Goal: Information Seeking & Learning: Find contact information

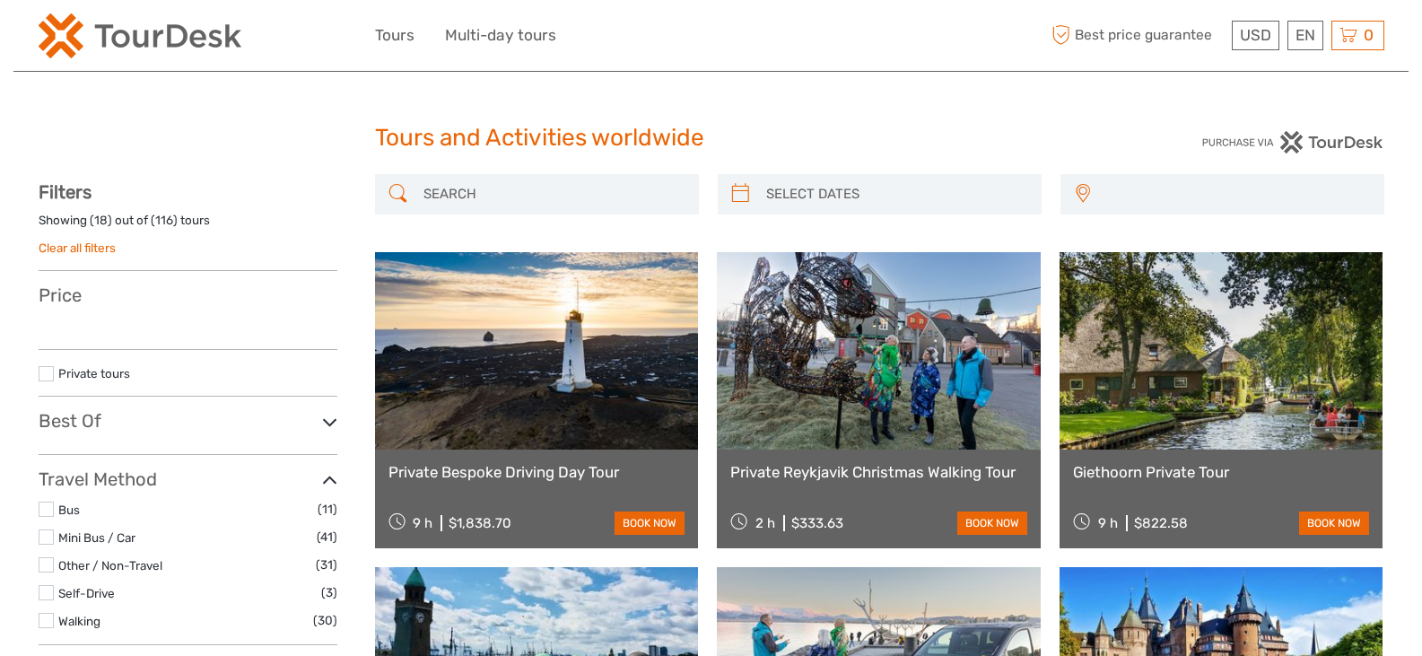
select select
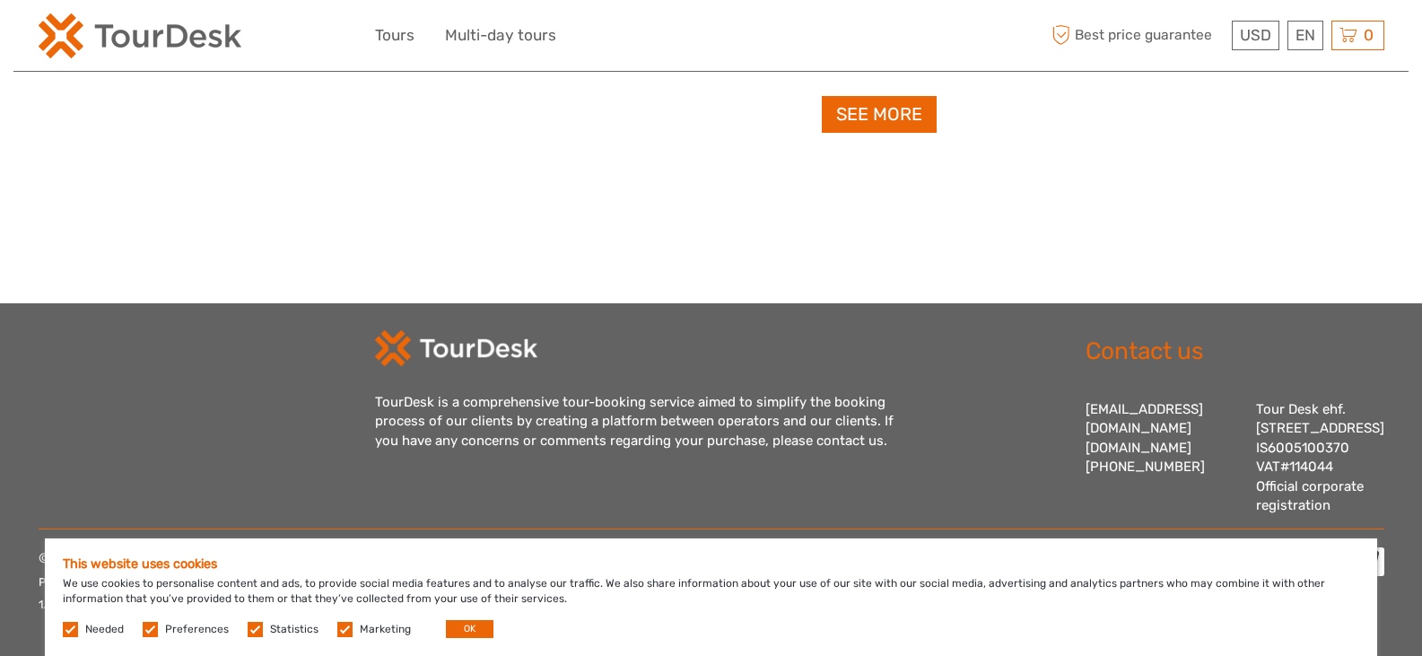
scroll to position [2110, 0]
click at [458, 624] on button "OK" at bounding box center [470, 629] width 48 height 18
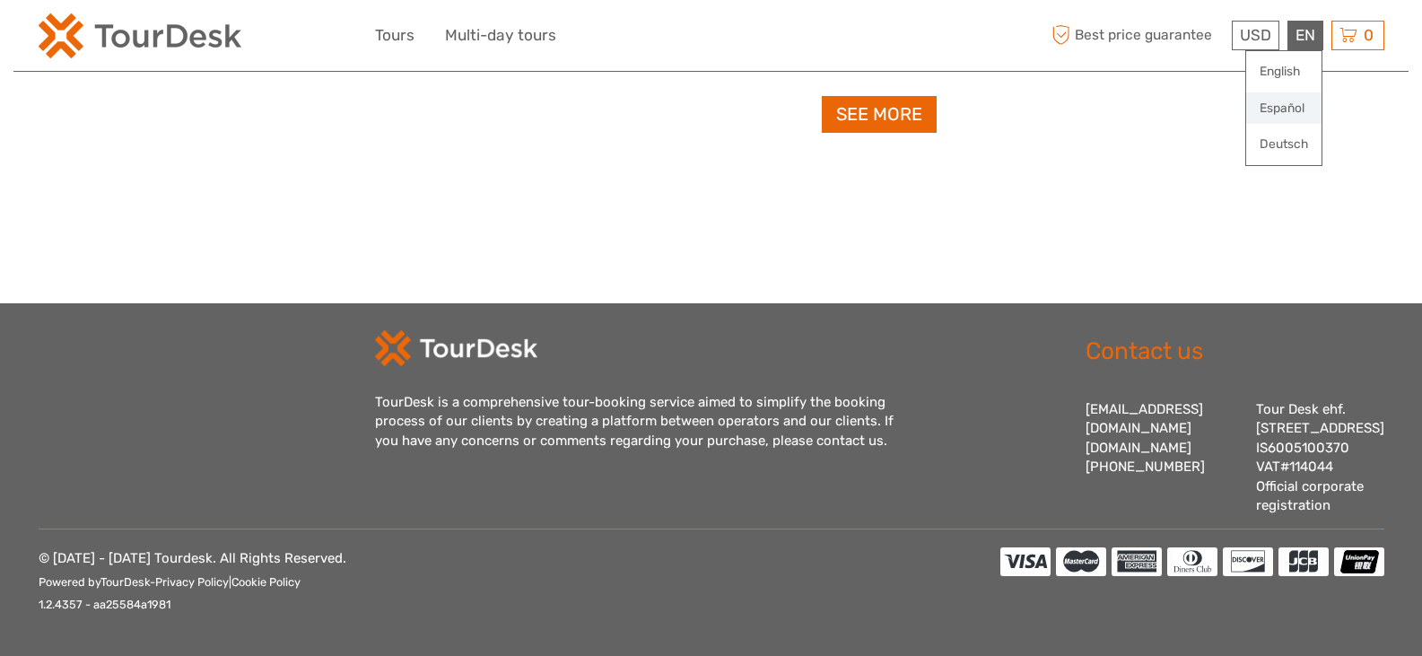
click at [1274, 105] on link "Español" at bounding box center [1283, 108] width 75 height 32
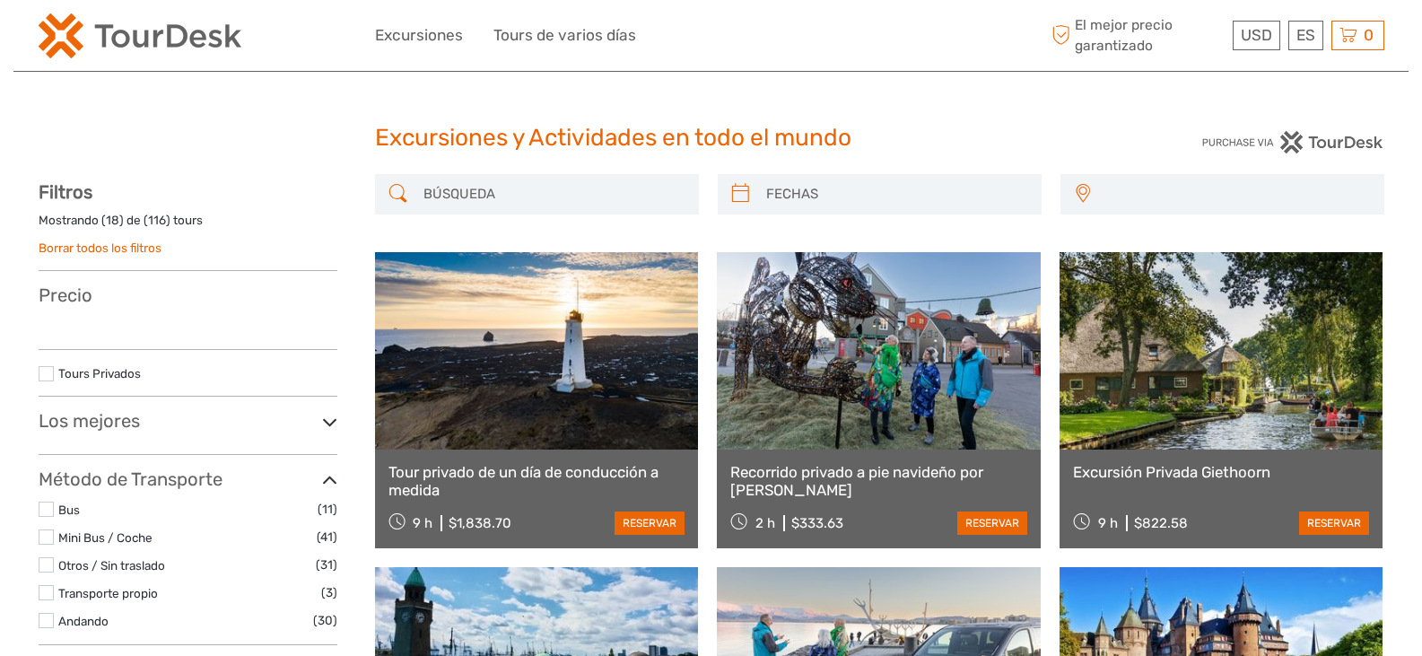
select select
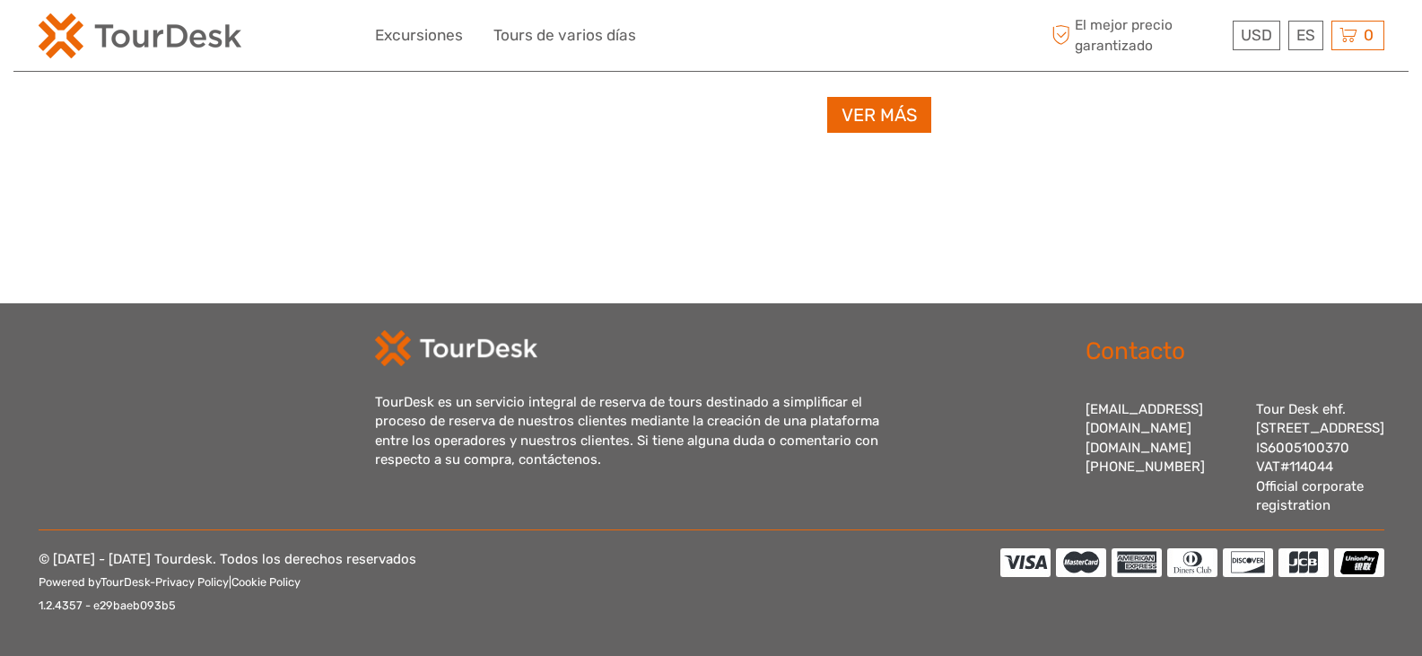
scroll to position [2073, 0]
drag, startPoint x: 1086, startPoint y: 389, endPoint x: 1194, endPoint y: 384, distance: 108.7
click at [1194, 400] on div "[EMAIL_ADDRESS][DOMAIN_NAME] [DOMAIN_NAME] [PHONE_NUMBER] Tour Desk ehf. [STREE…" at bounding box center [1235, 458] width 299 height 116
copy div "[EMAIL_ADDRESS][DOMAIN_NAME]"
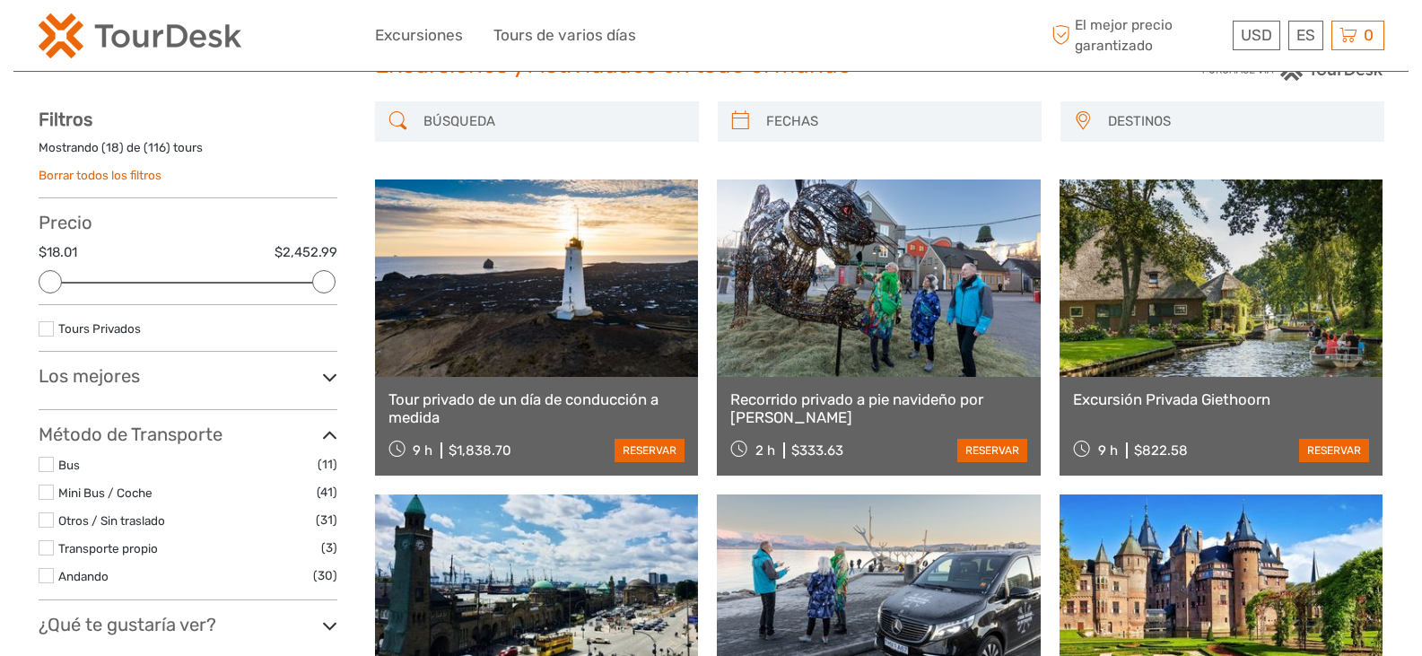
scroll to position [0, 0]
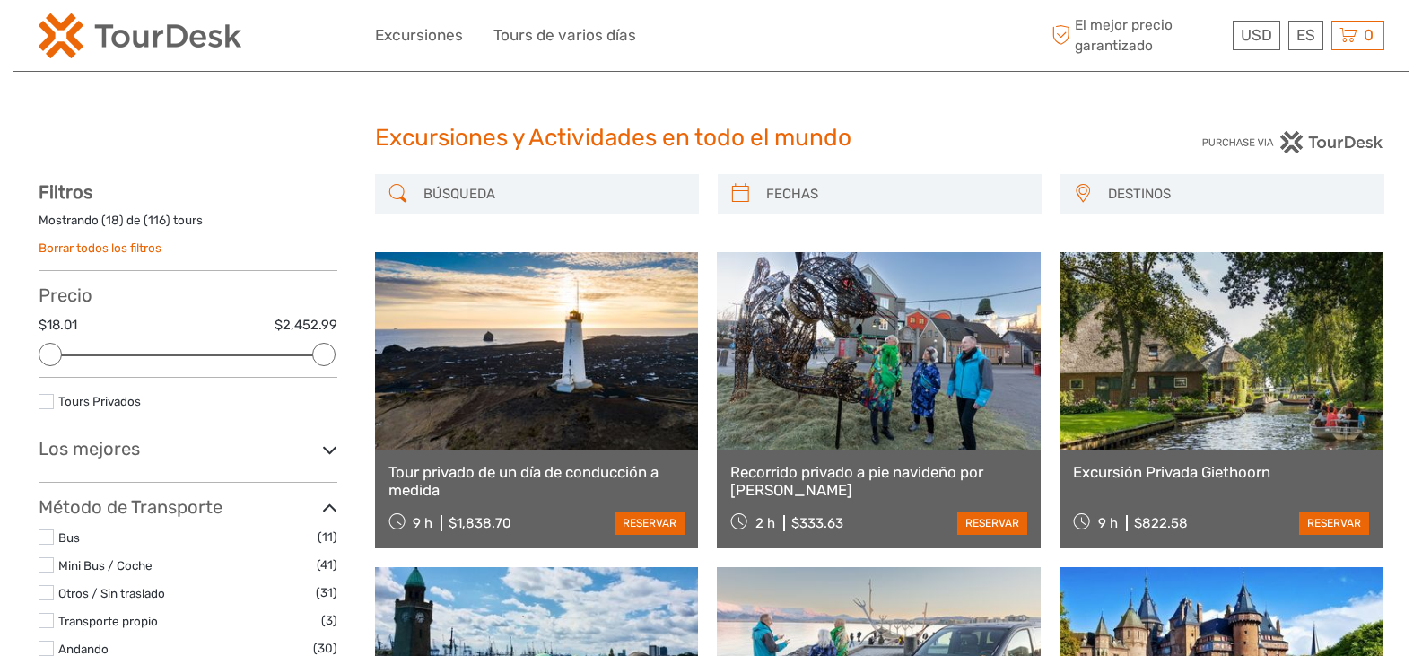
click at [1289, 142] on img at bounding box center [1292, 142] width 182 height 22
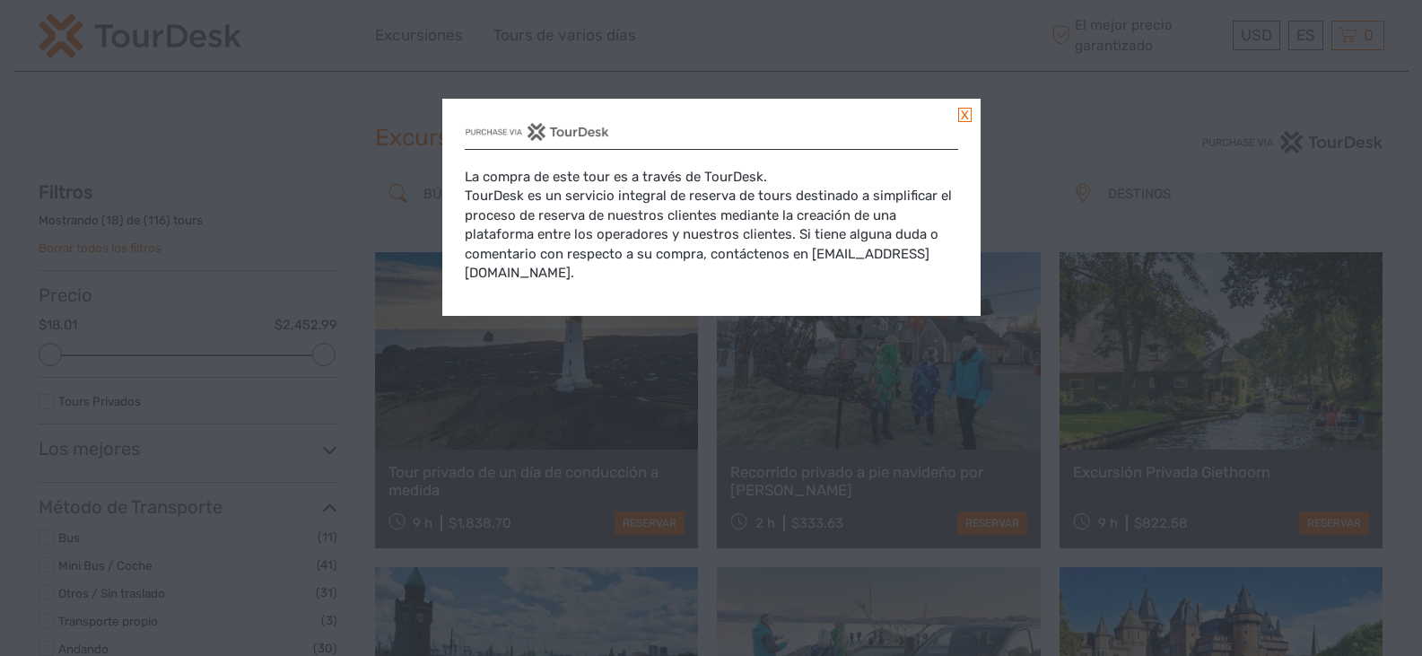
click at [962, 122] on link at bounding box center [964, 115] width 13 height 14
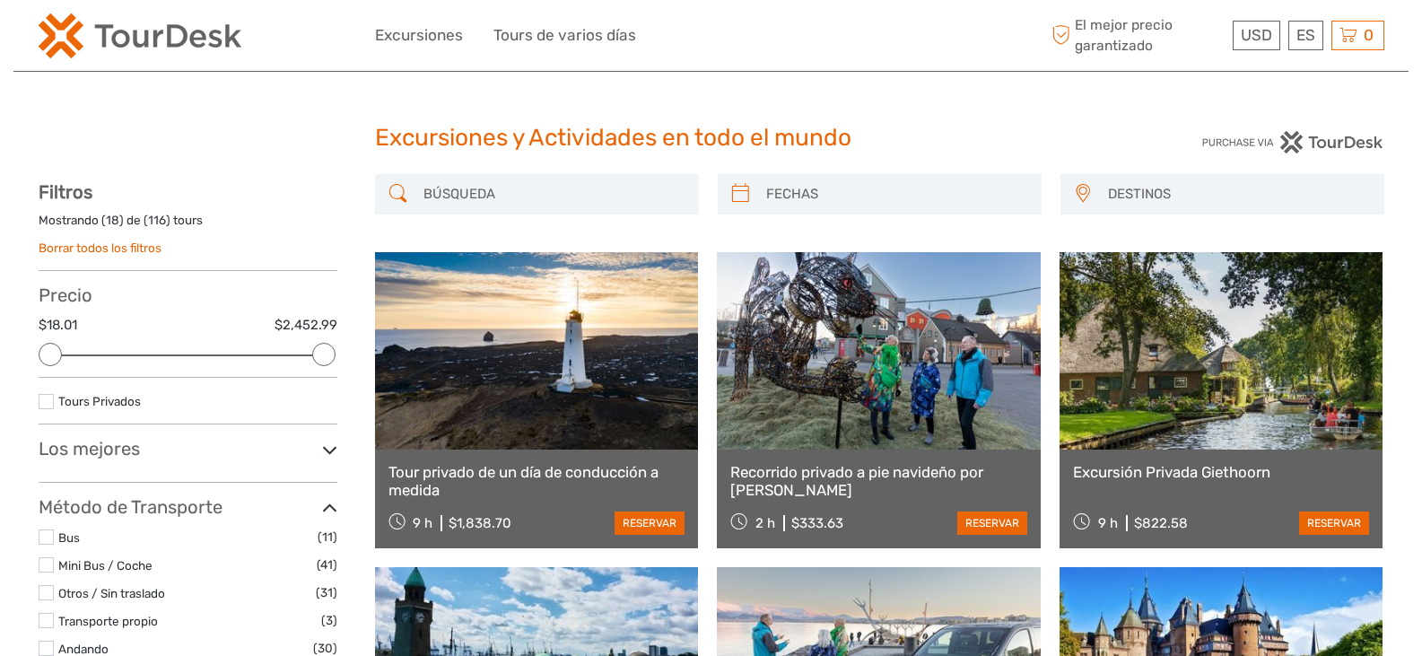
click at [474, 181] on input "search" at bounding box center [553, 194] width 274 height 31
click at [471, 196] on input "search" at bounding box center [553, 194] width 274 height 31
click at [476, 196] on input "search" at bounding box center [553, 194] width 274 height 31
click at [1139, 188] on span "DESTINOS" at bounding box center [1237, 194] width 275 height 30
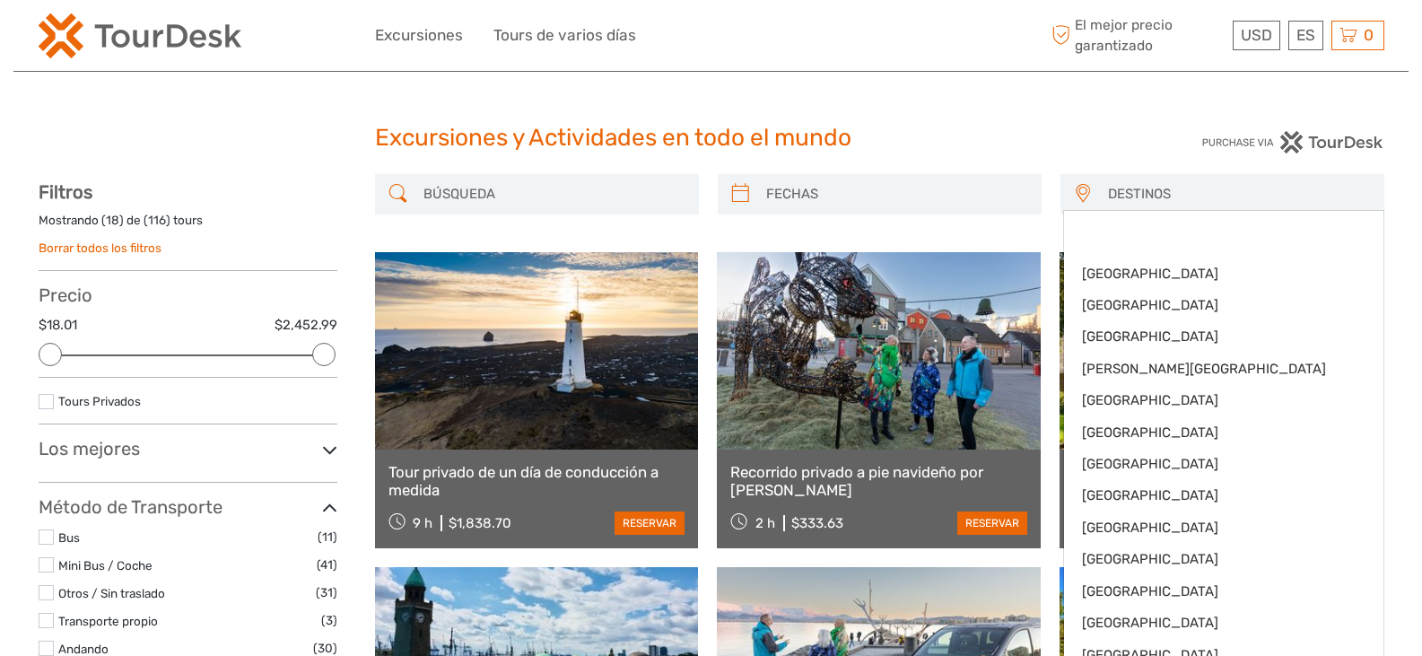
click at [586, 196] on input "search" at bounding box center [553, 194] width 274 height 31
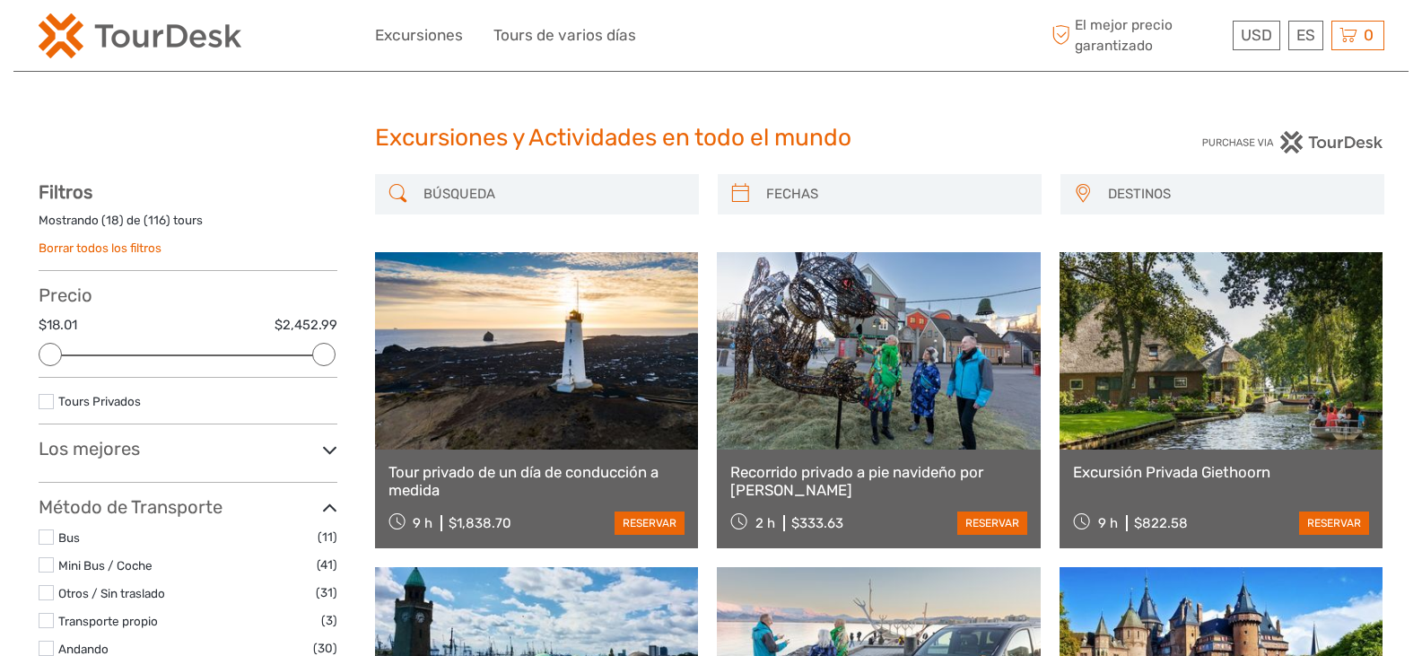
click at [1132, 190] on span "DESTINOS" at bounding box center [1237, 194] width 275 height 30
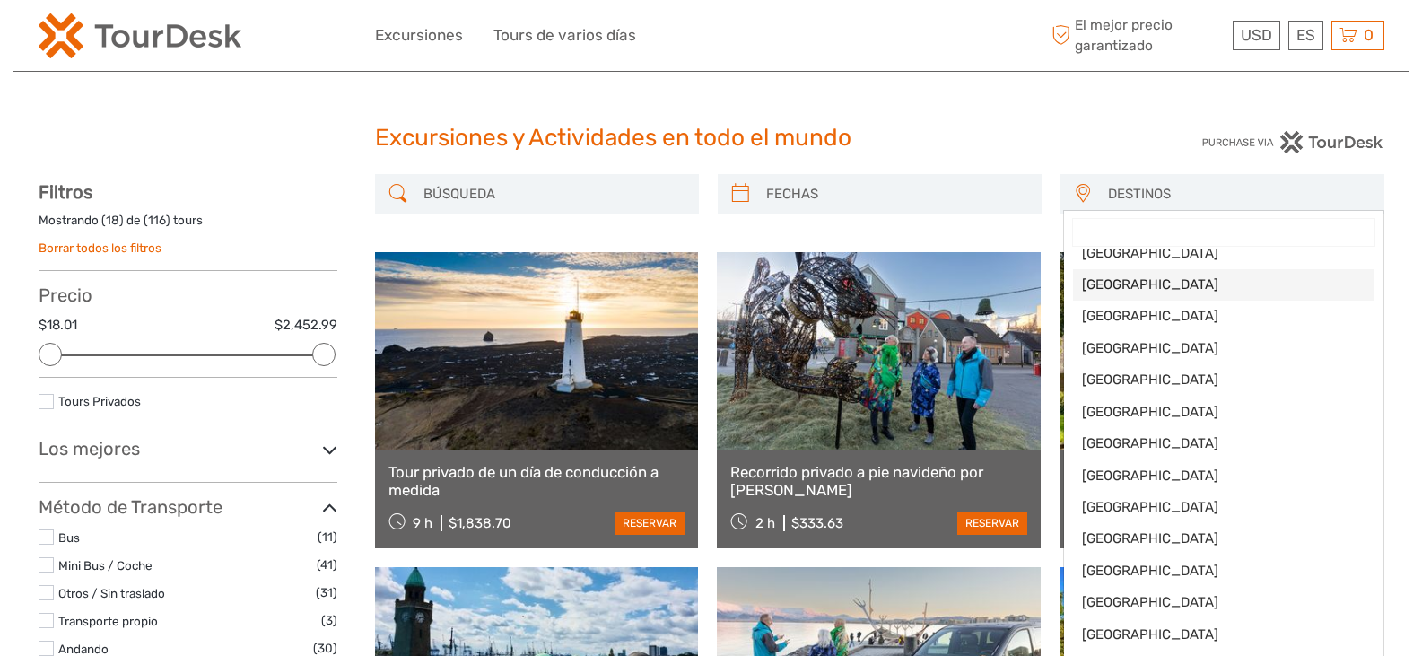
scroll to position [269, 0]
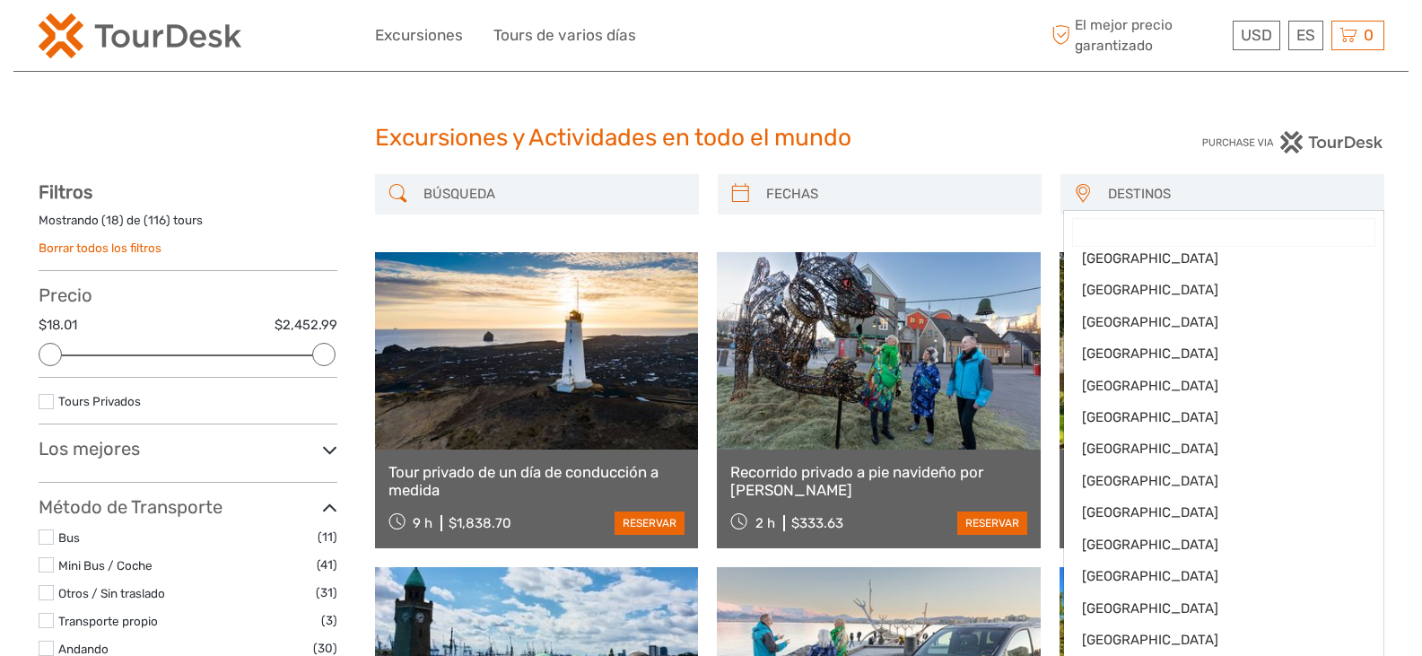
click at [1116, 221] on input "Search" at bounding box center [1223, 232] width 301 height 27
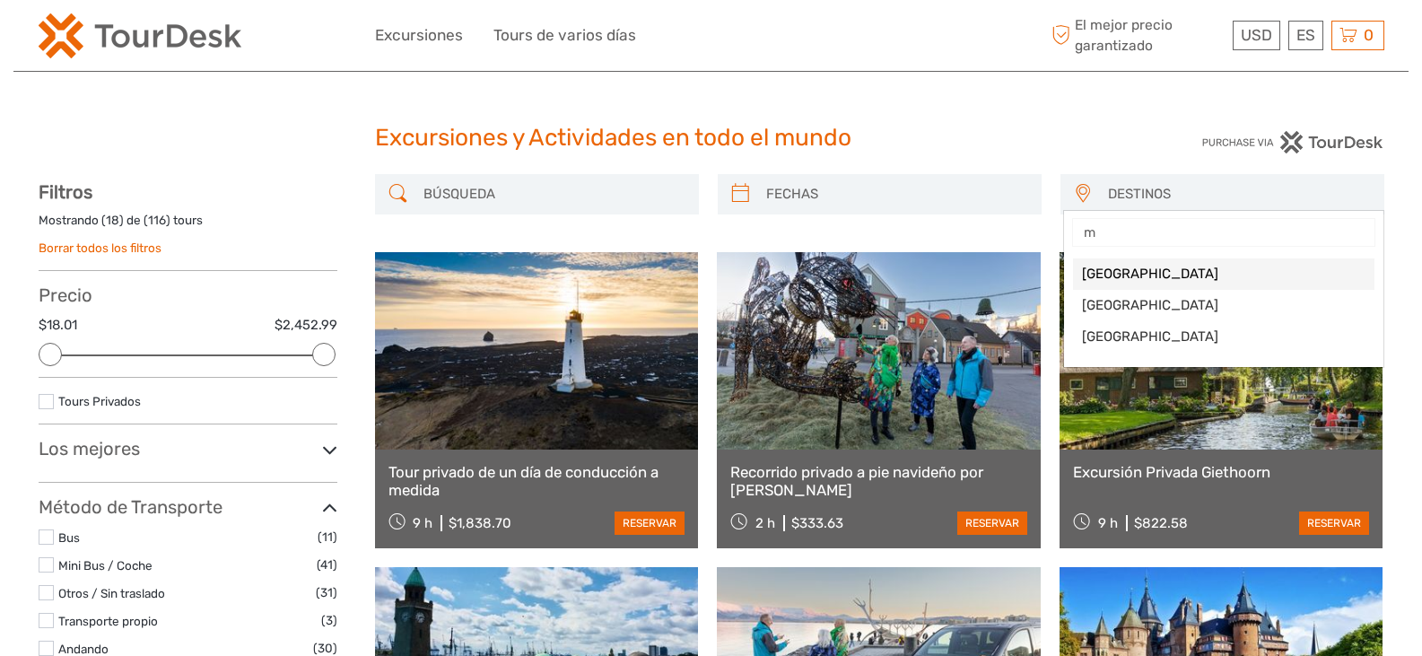
scroll to position [0, 0]
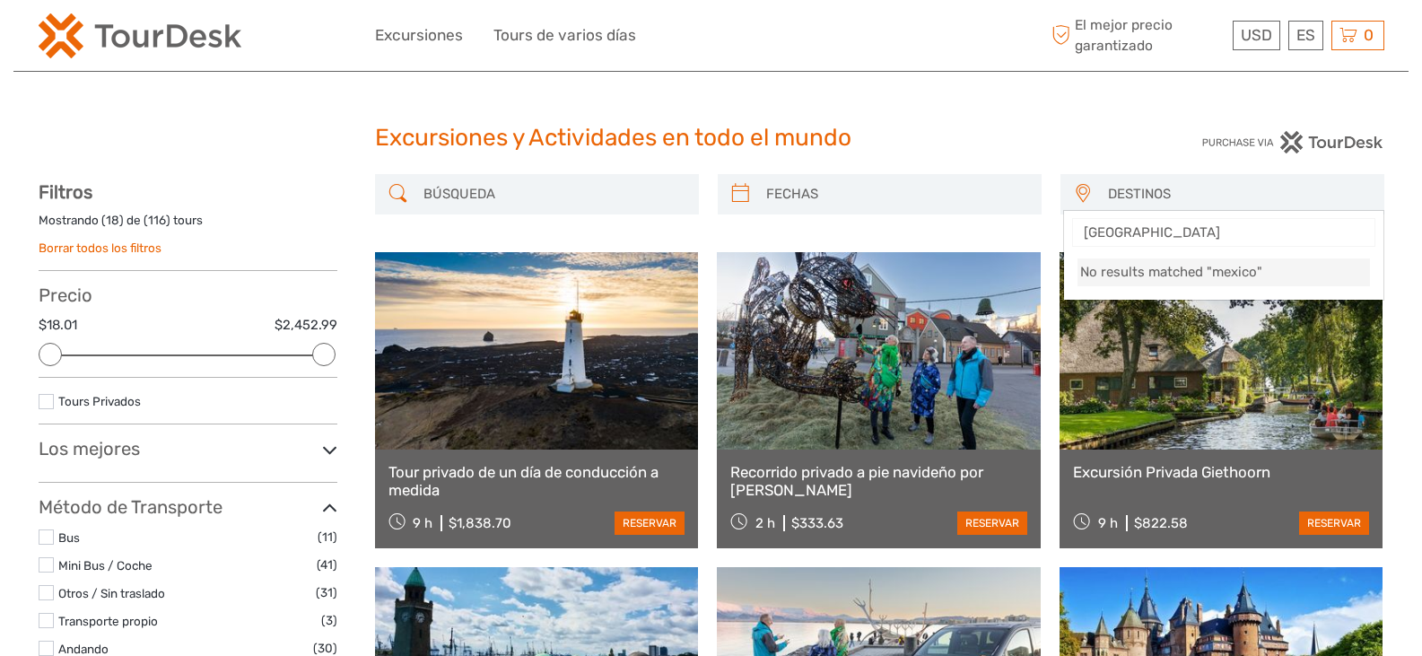
type input "[GEOGRAPHIC_DATA]"
